Goal: Navigation & Orientation: Find specific page/section

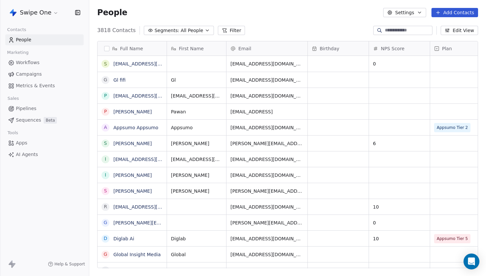
scroll to position [243, 397]
click at [37, 59] on link "Workflows" at bounding box center [44, 62] width 78 height 11
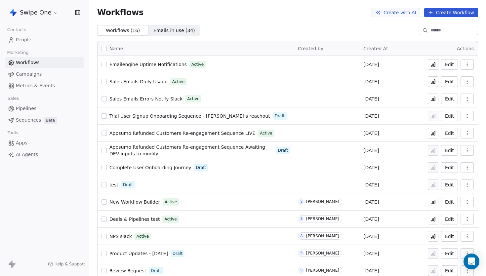
click at [40, 85] on span "Metrics & Events" at bounding box center [35, 85] width 39 height 7
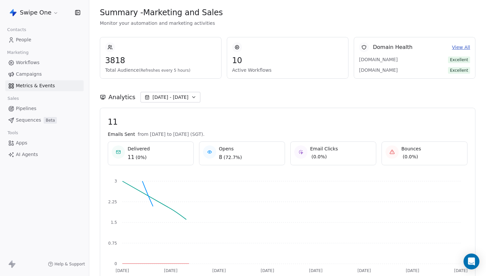
click at [27, 39] on span "People" at bounding box center [24, 39] width 16 height 7
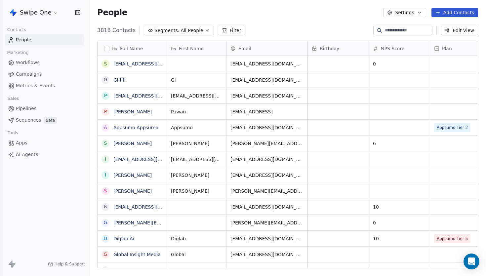
scroll to position [243, 397]
click at [37, 86] on span "Metrics & Events" at bounding box center [35, 85] width 39 height 7
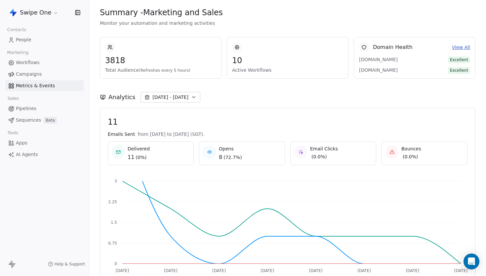
click at [25, 42] on span "People" at bounding box center [24, 39] width 16 height 7
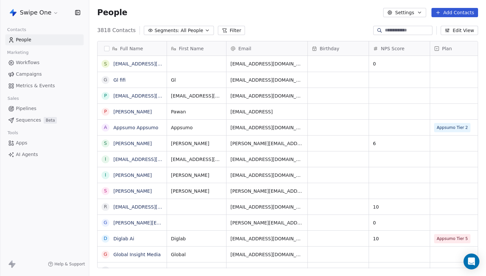
scroll to position [243, 397]
